Goal: Check status: Check status

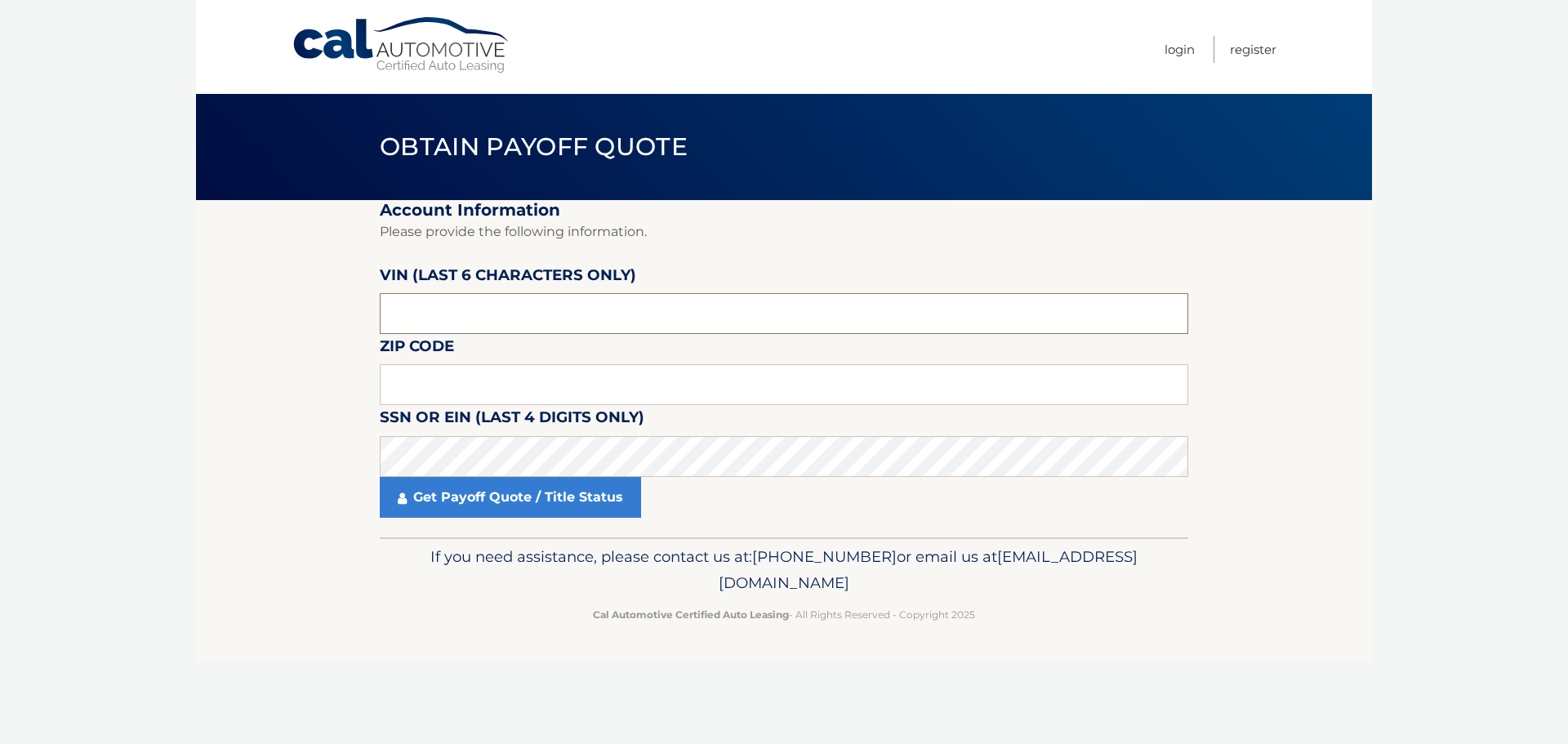
click at [451, 316] on input "text" at bounding box center [784, 314] width 809 height 41
paste input "163618"
type input "163618"
click at [459, 392] on input "text" at bounding box center [784, 385] width 809 height 41
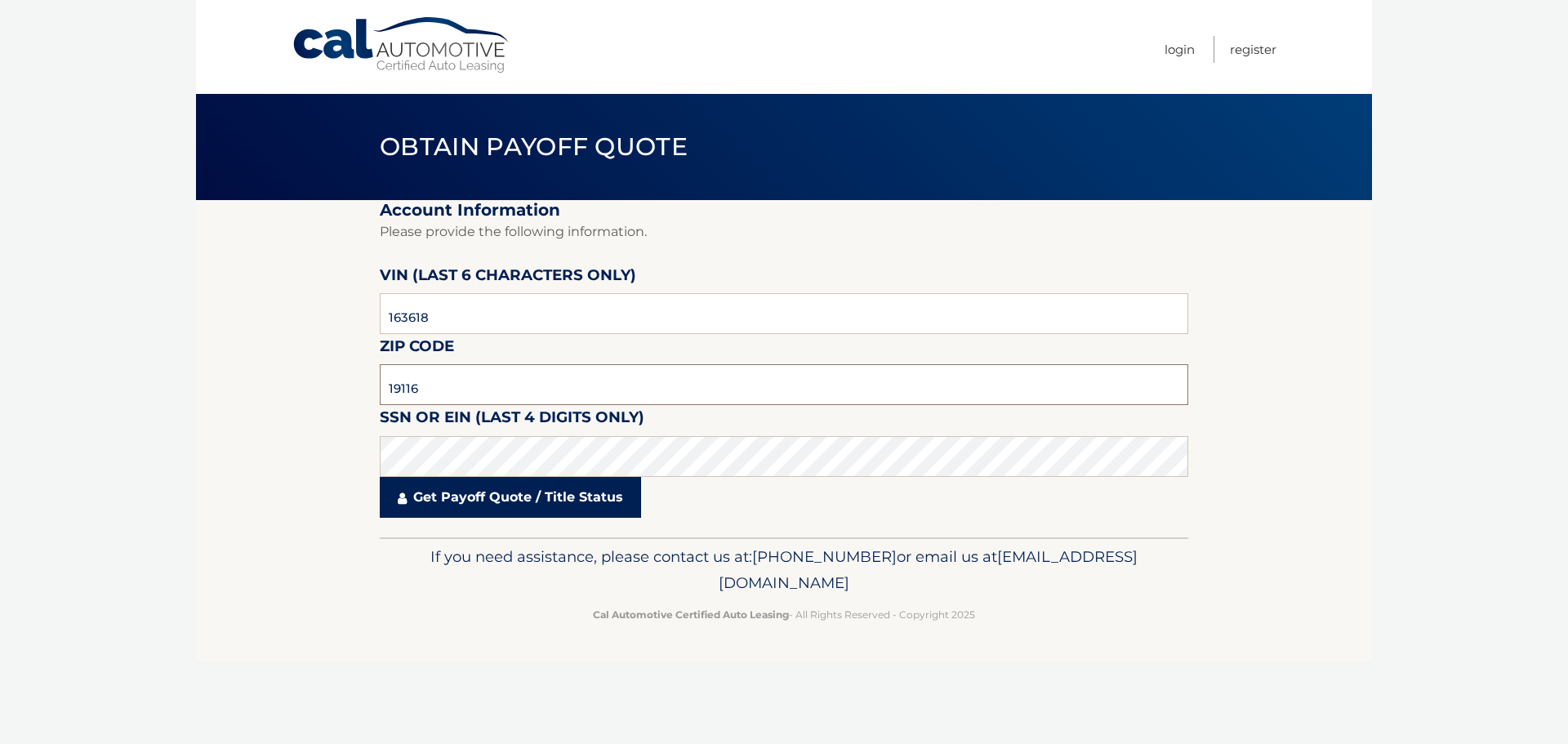
type input "19116"
click at [499, 513] on link "Get Payoff Quote / Title Status" at bounding box center [510, 498] width 261 height 41
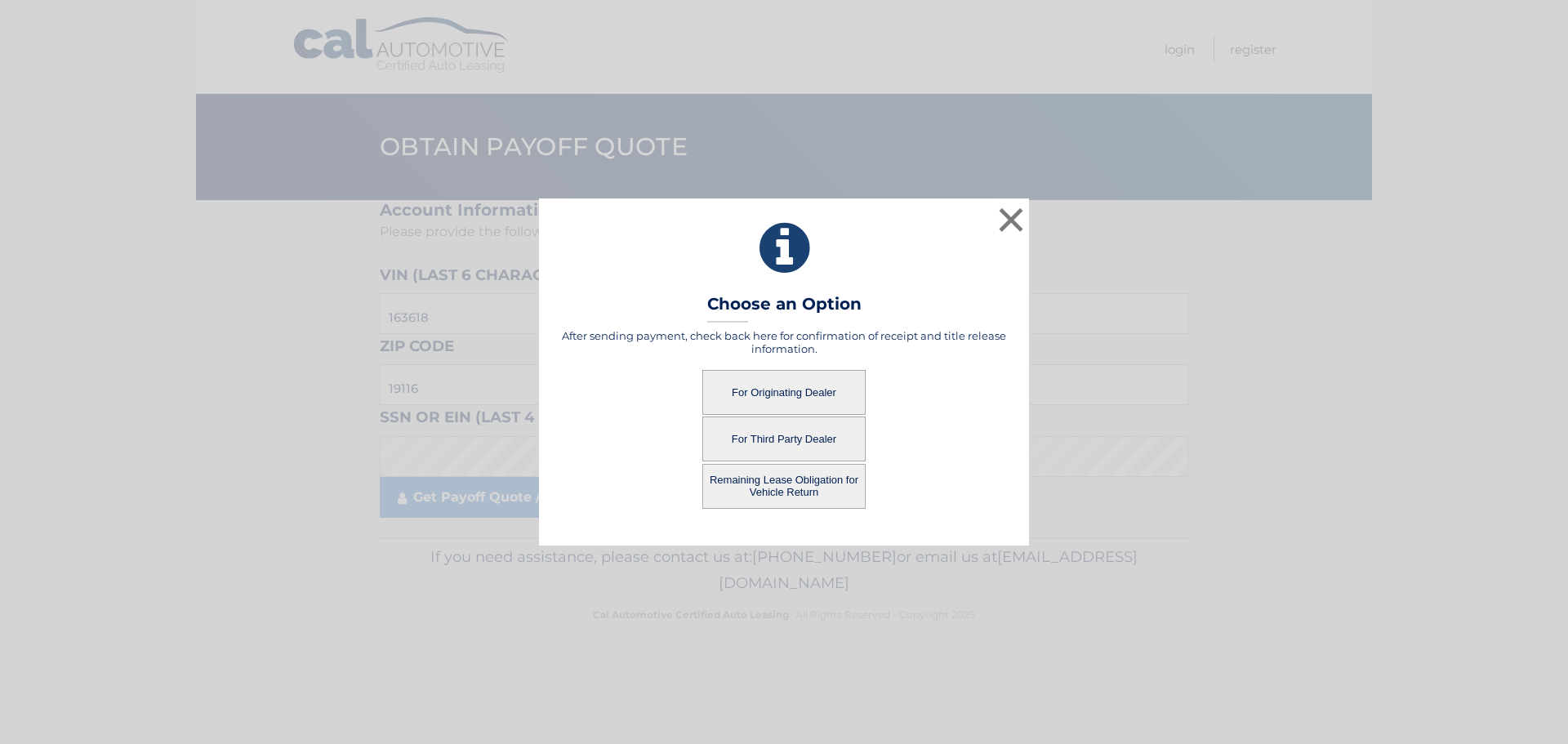
click at [718, 388] on button "For Originating Dealer" at bounding box center [784, 393] width 163 height 45
click at [777, 389] on button "For Originating Dealer" at bounding box center [784, 393] width 163 height 45
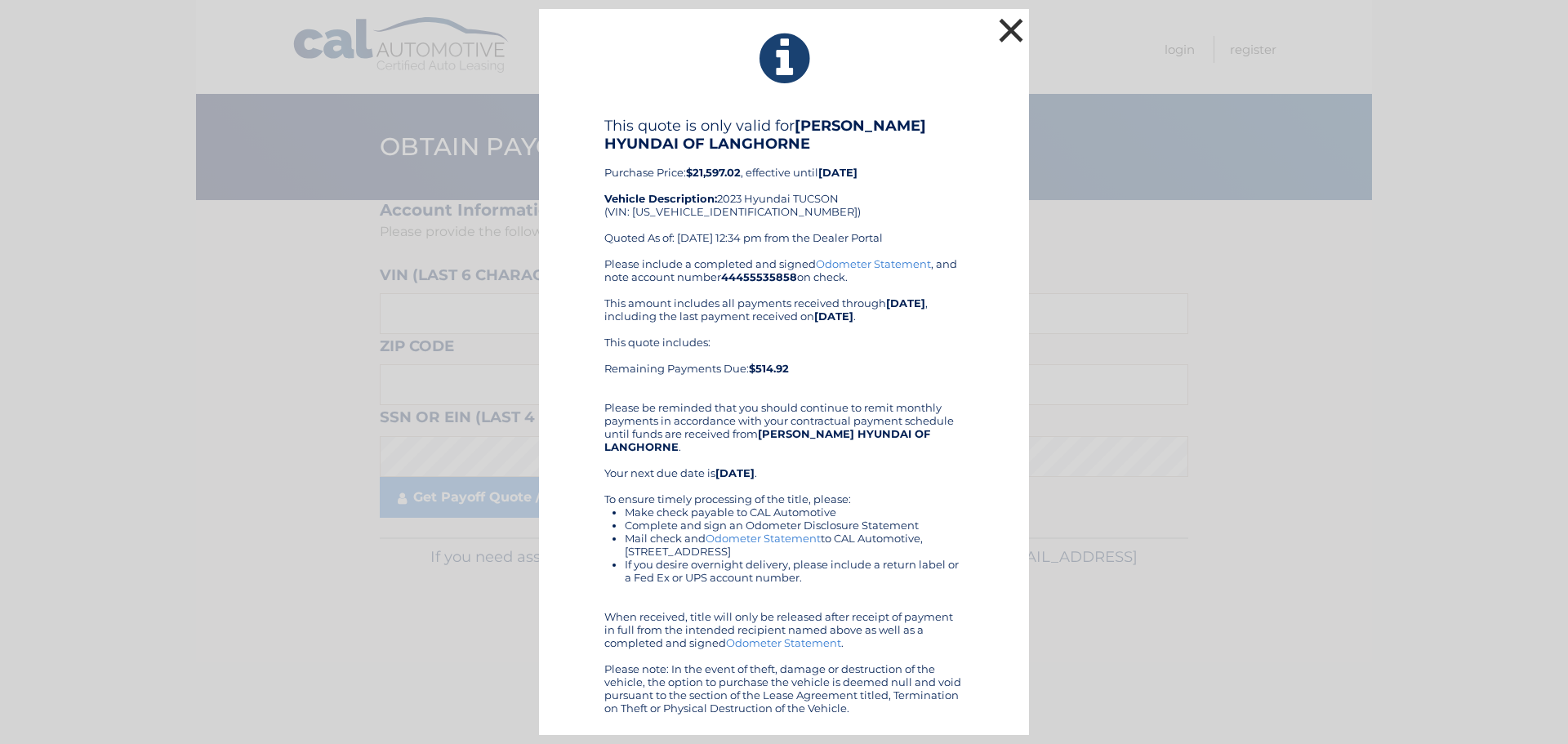
click at [1007, 30] on button "×" at bounding box center [1012, 31] width 33 height 33
